Goal: Task Accomplishment & Management: Manage account settings

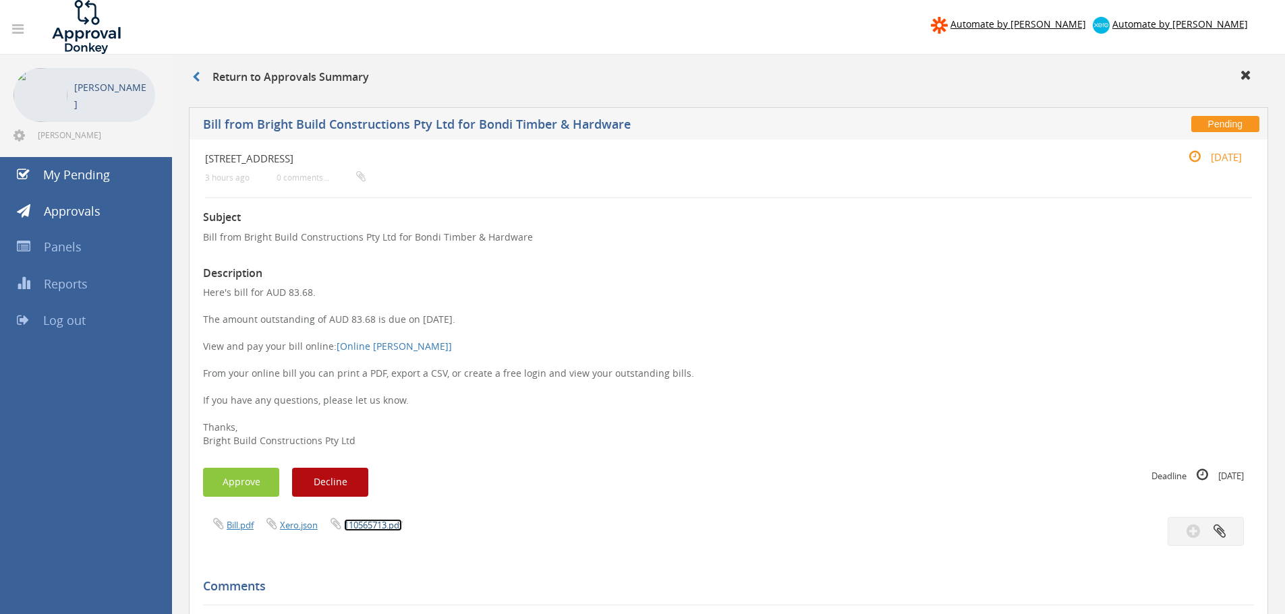
click at [370, 527] on link "110565713.pdf" at bounding box center [373, 525] width 58 height 12
click at [253, 481] on button "Approve" at bounding box center [241, 482] width 76 height 29
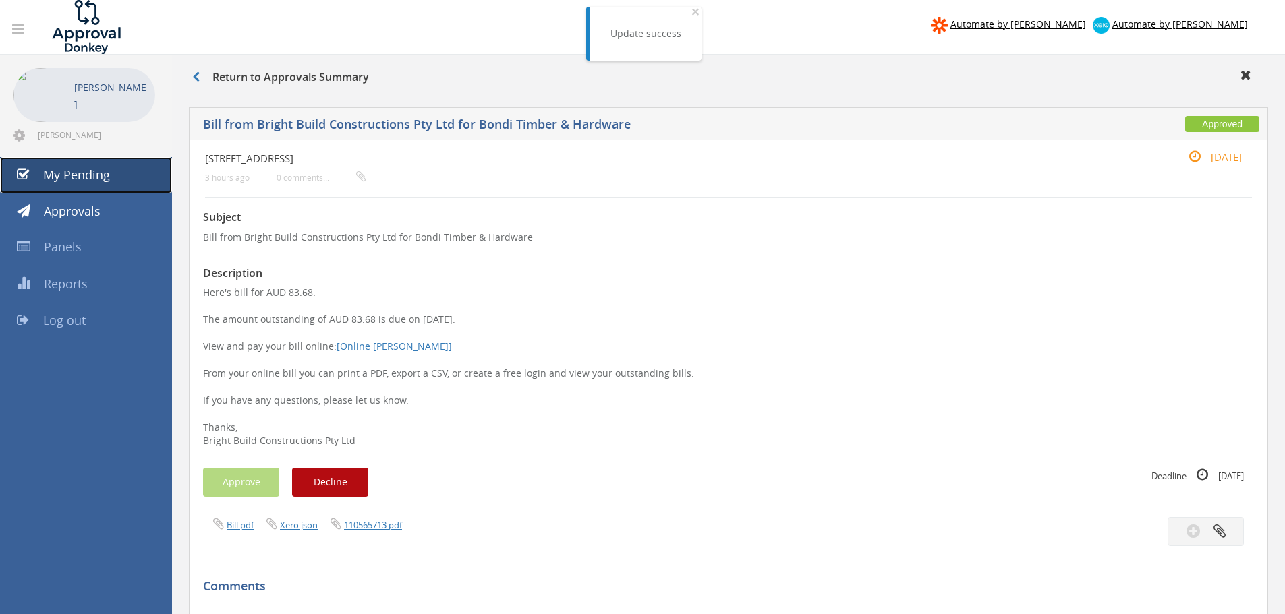
click at [68, 170] on span "My Pending" at bounding box center [76, 175] width 67 height 16
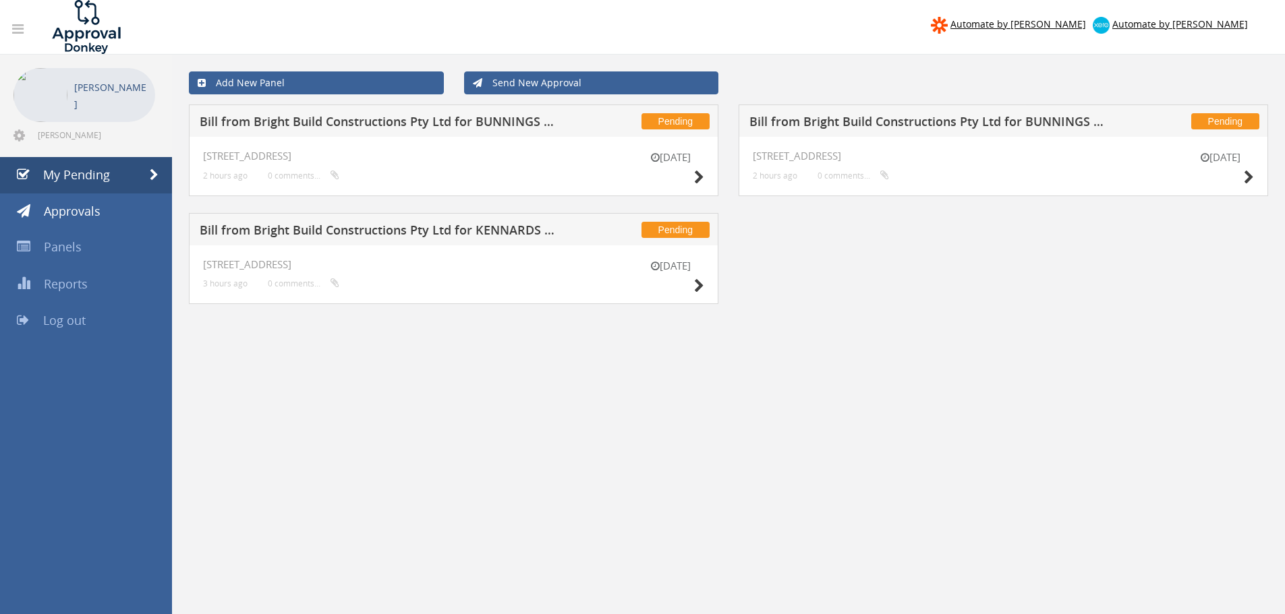
click at [348, 125] on h5 "Bill from Bright Build Constructions Pty Ltd for BUNNINGS PTY LTD" at bounding box center [377, 123] width 355 height 17
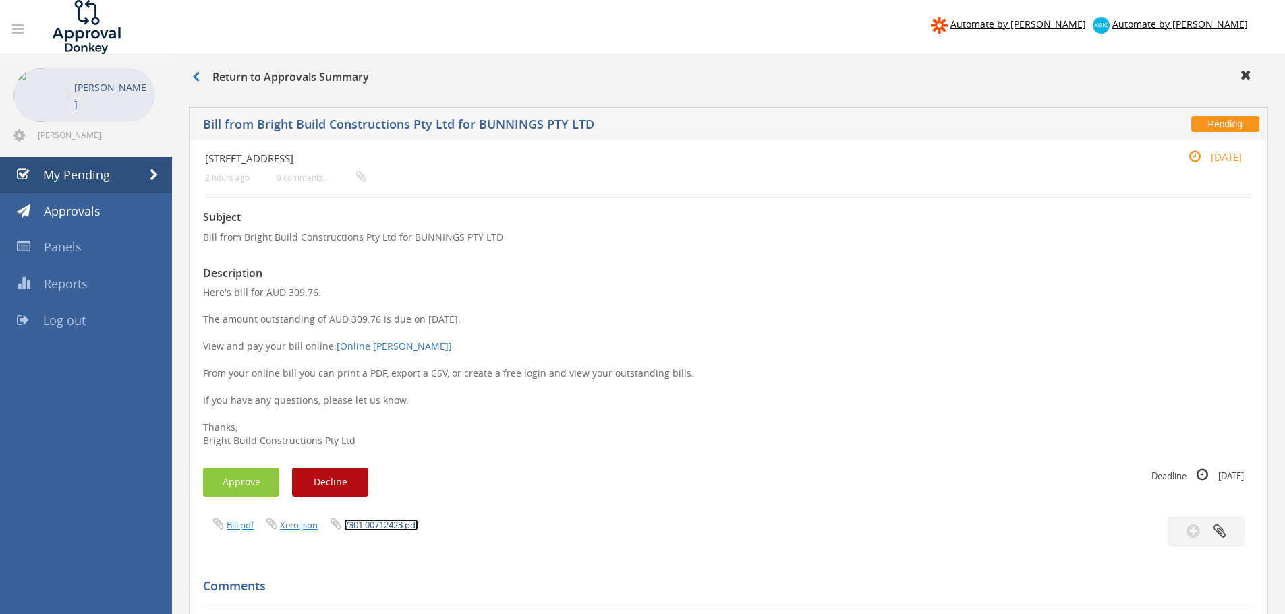
click at [376, 524] on link "7301.00712423.pdf" at bounding box center [381, 525] width 74 height 12
click at [255, 489] on button "Approve" at bounding box center [241, 482] width 76 height 29
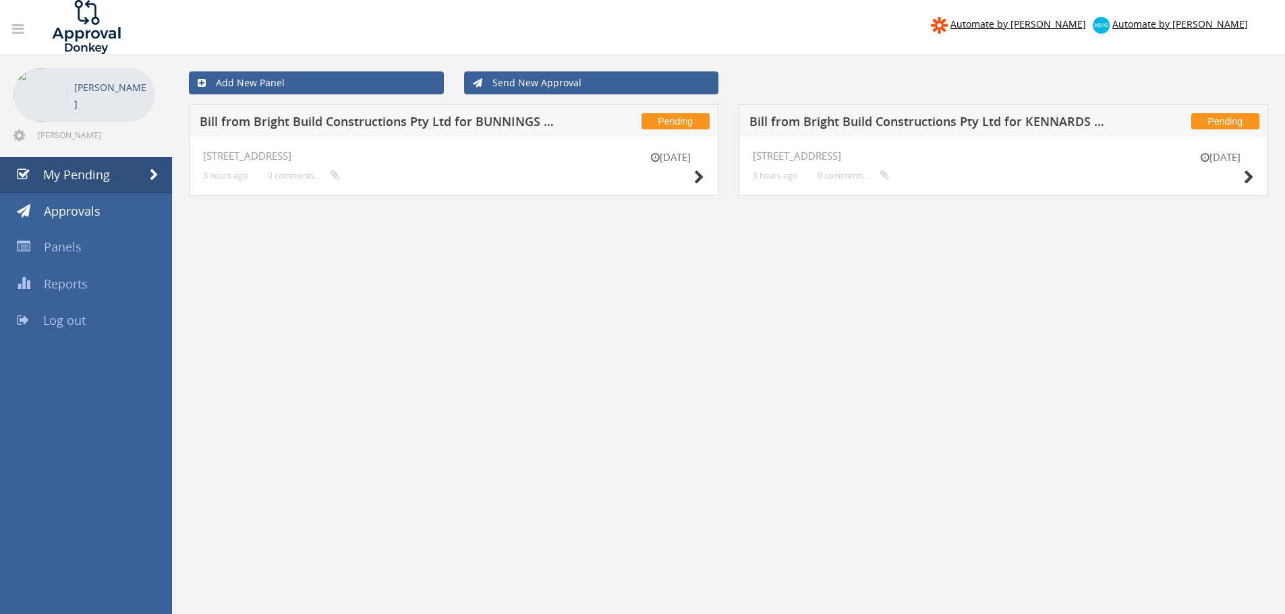
click at [337, 125] on h5 "Bill from Bright Build Constructions Pty Ltd for BUNNINGS PTY LTD" at bounding box center [377, 123] width 355 height 17
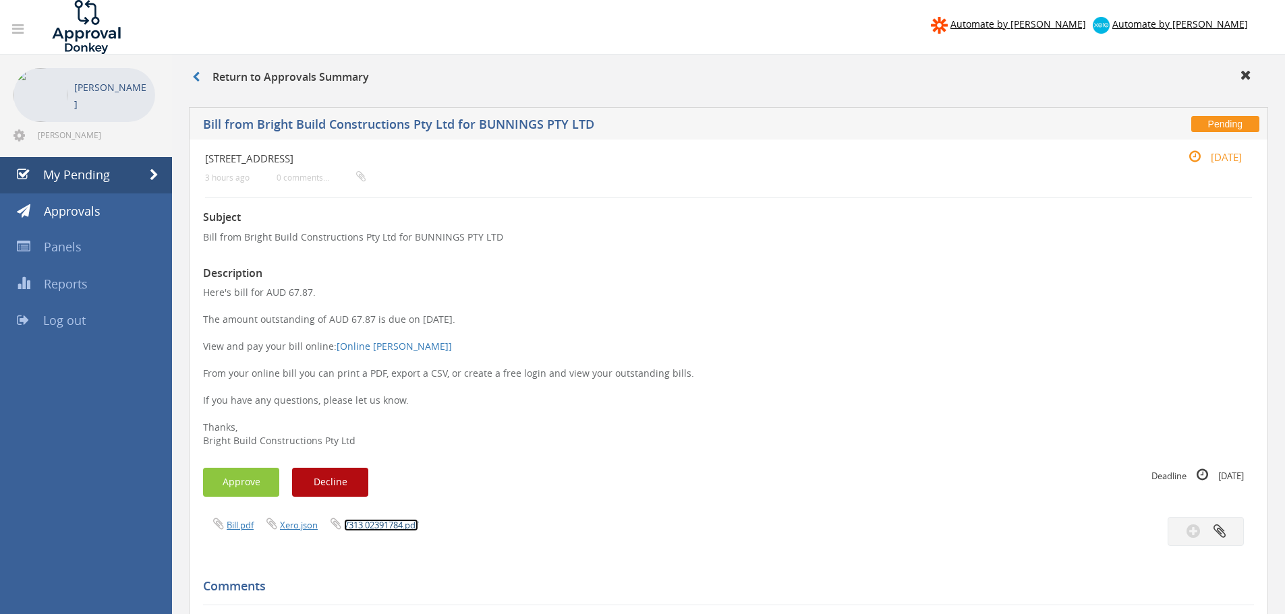
click at [368, 519] on link "7313.02391784.pdf" at bounding box center [381, 525] width 74 height 12
click at [250, 492] on button "Approve" at bounding box center [241, 482] width 76 height 29
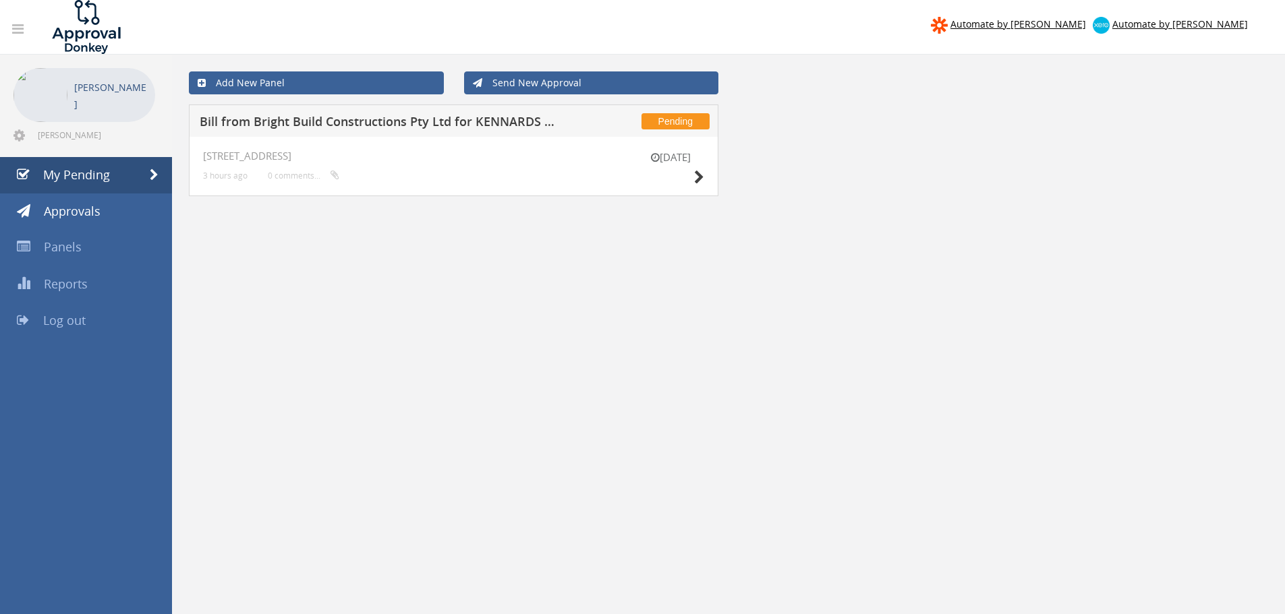
click at [382, 123] on h5 "Bill from Bright Build Constructions Pty Ltd for KENNARDS HIRE PTY LIMITED" at bounding box center [377, 123] width 355 height 17
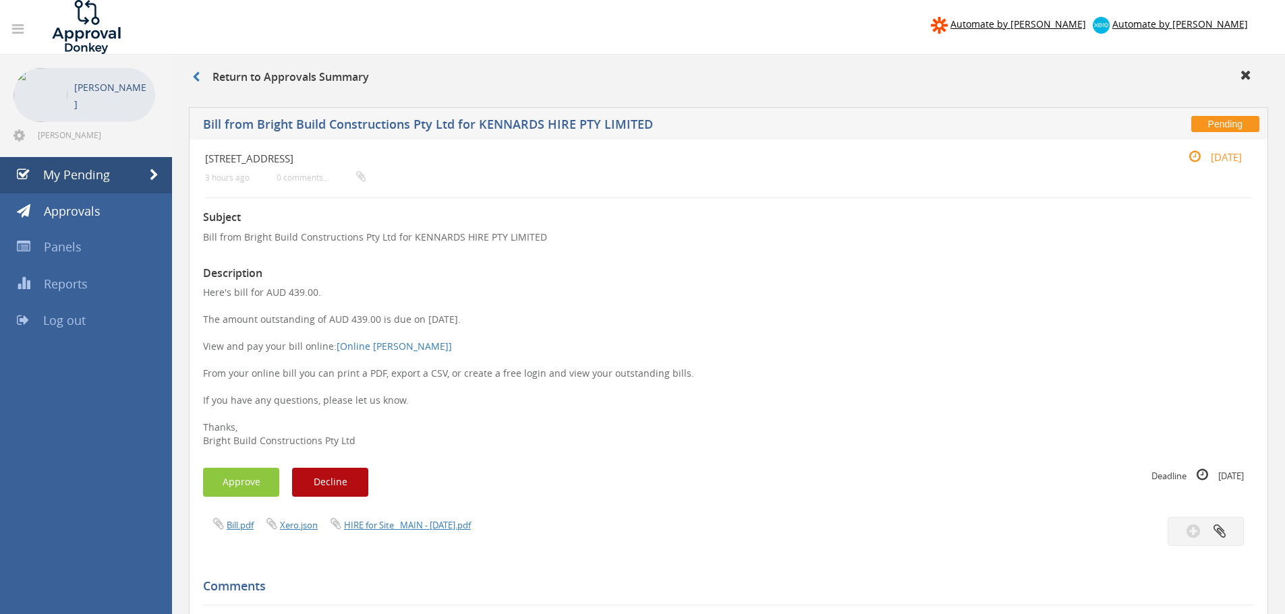
click at [403, 517] on div "Bill.pdf Xero.json HIRE for Site _MAIN - [DATE].pdf" at bounding box center [461, 524] width 536 height 15
click at [404, 521] on link "HIRE for Site _MAIN - [DATE].pdf" at bounding box center [407, 525] width 127 height 12
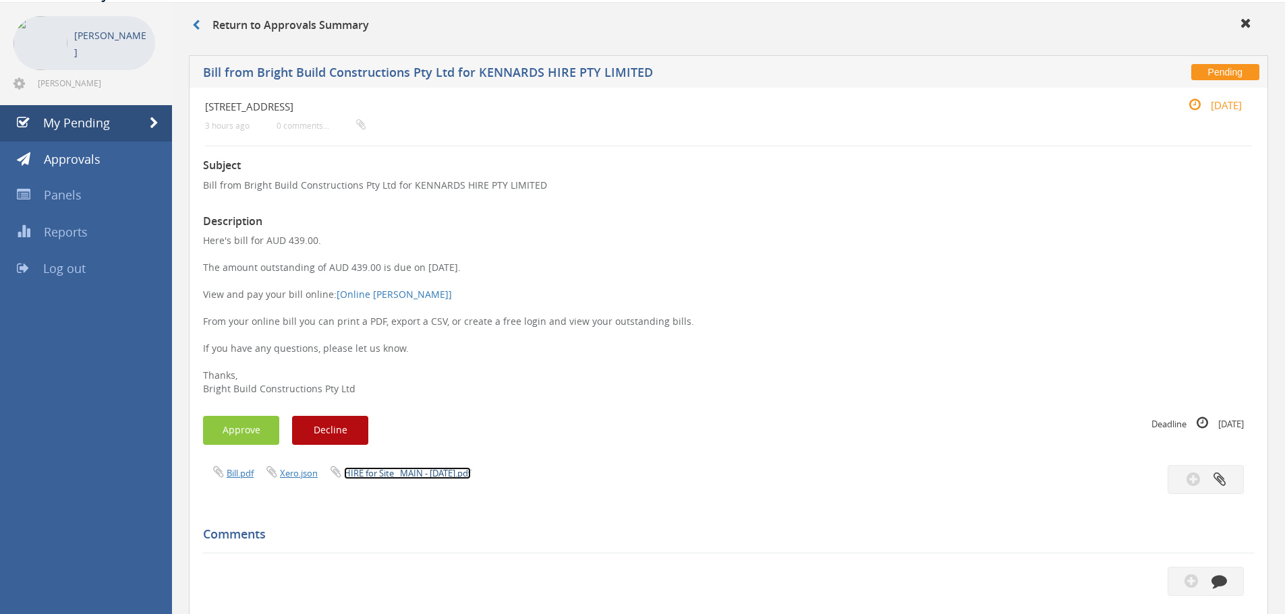
scroll to position [135, 0]
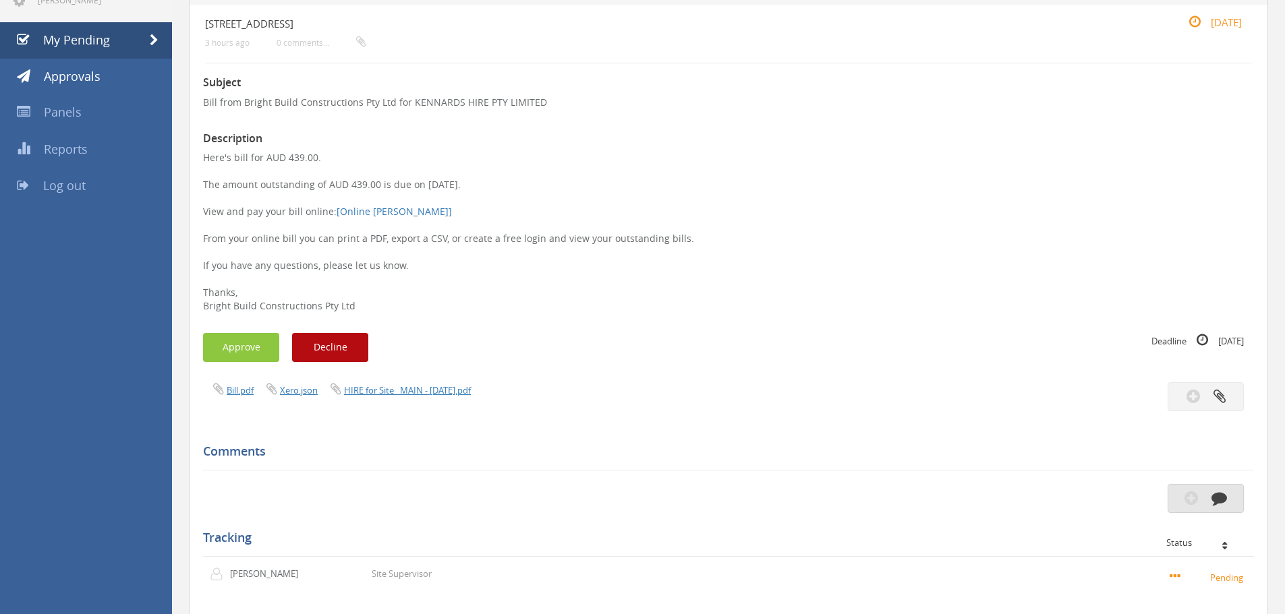
click at [1217, 494] on icon "button" at bounding box center [1219, 498] width 16 height 16
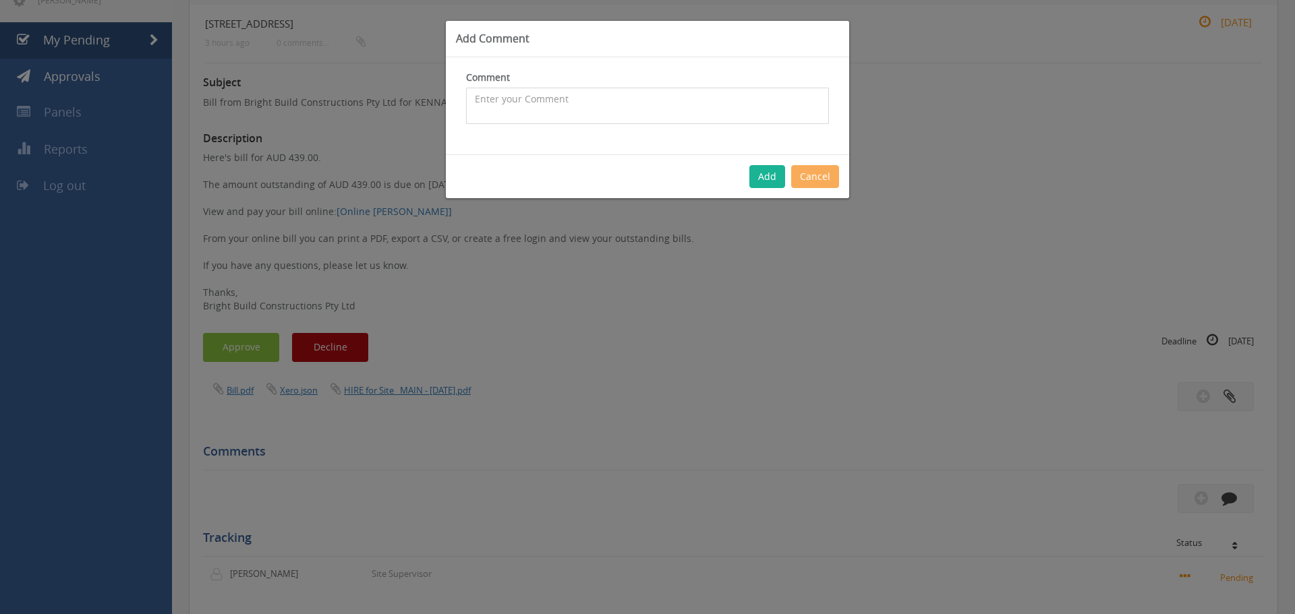
click at [517, 102] on textarea at bounding box center [647, 106] width 363 height 36
type textarea "the gas charge sound extremely high"
click at [777, 179] on button "Add" at bounding box center [767, 176] width 36 height 23
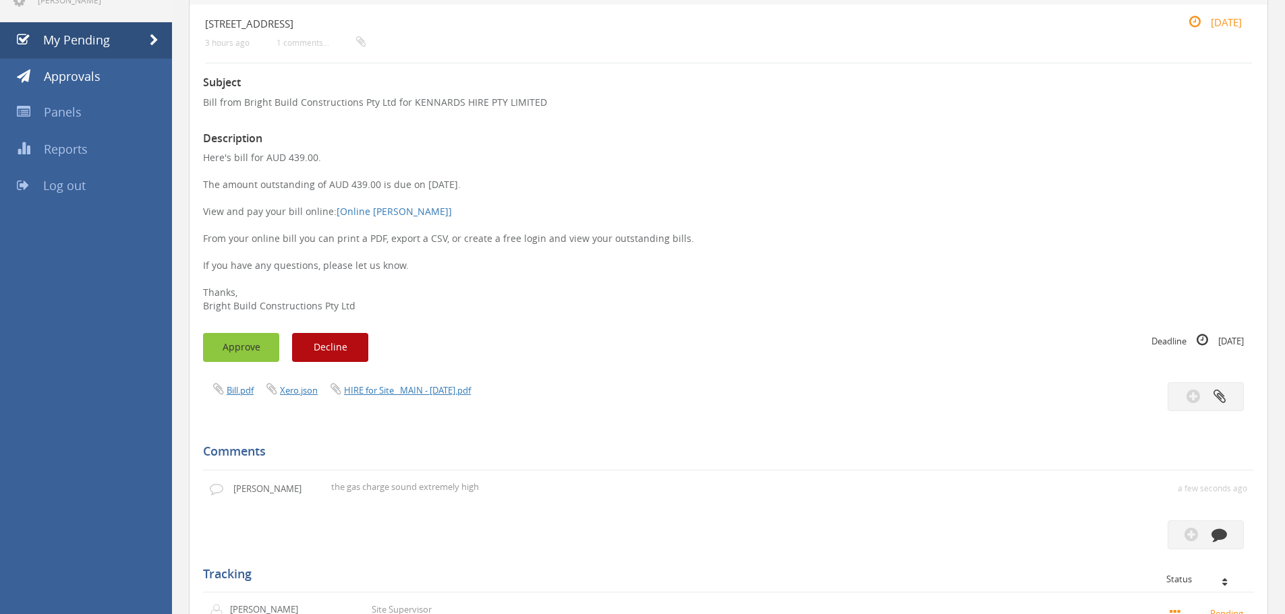
click at [254, 338] on button "Approve" at bounding box center [241, 347] width 76 height 29
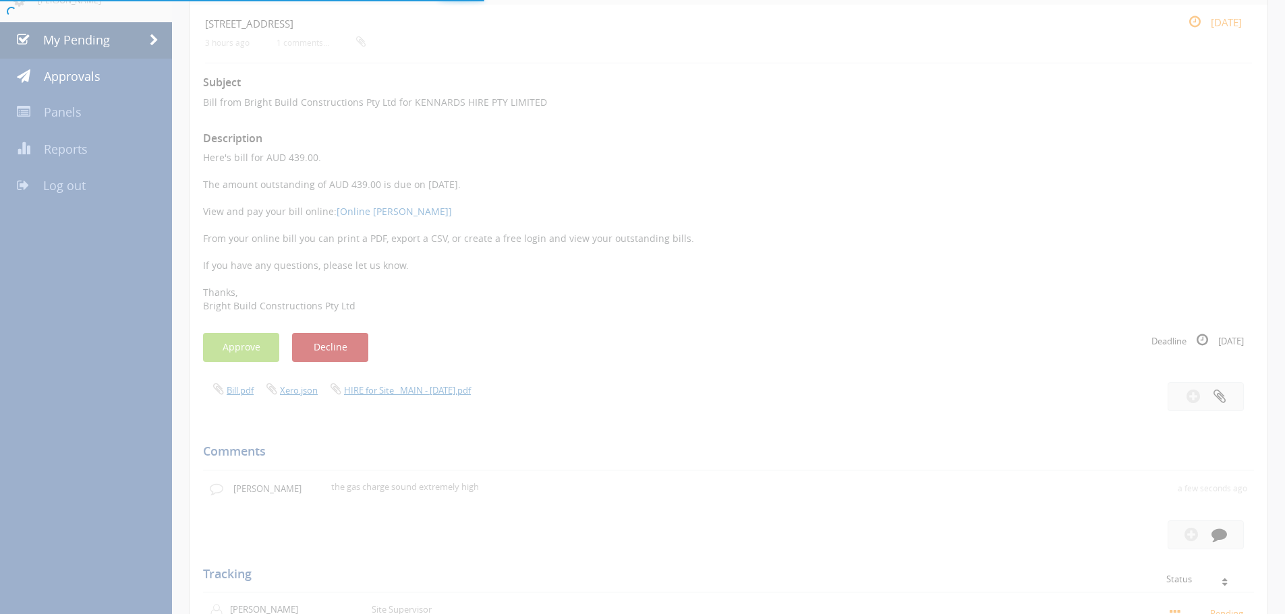
scroll to position [55, 0]
